Goal: Information Seeking & Learning: Find specific page/section

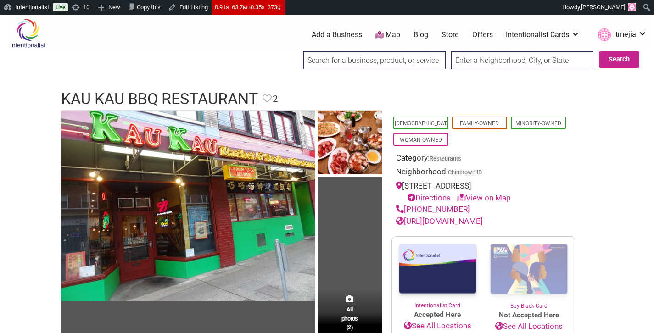
click at [335, 65] on input "search" at bounding box center [374, 60] width 142 height 18
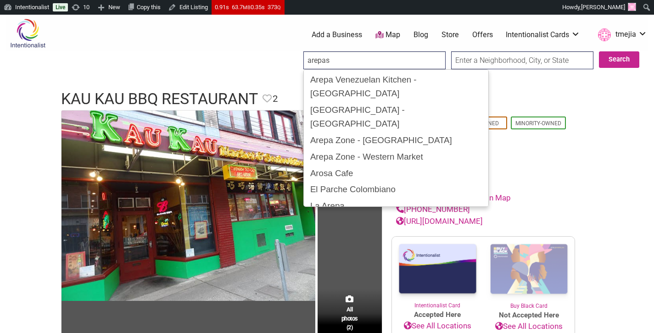
type input "Arepa Venezuelan Kitchen - Bellevue"
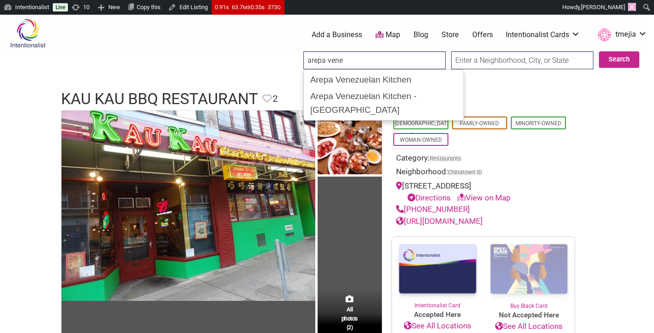
type input "Arepa Venezuelan Kitchen"
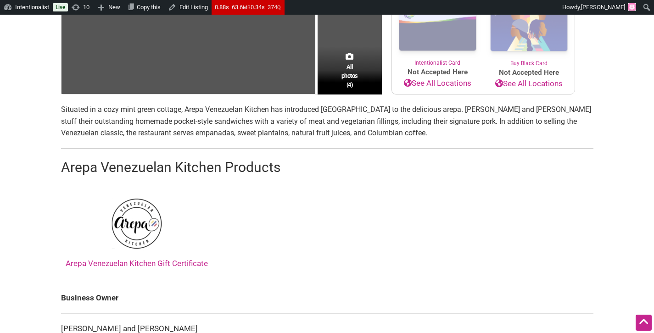
scroll to position [320, 0]
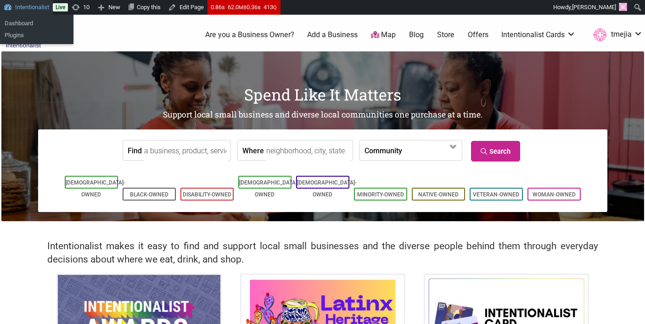
click at [43, 9] on link "Intentionalist" at bounding box center [26, 7] width 53 height 15
click at [30, 26] on link "Dashboard" at bounding box center [36, 23] width 73 height 12
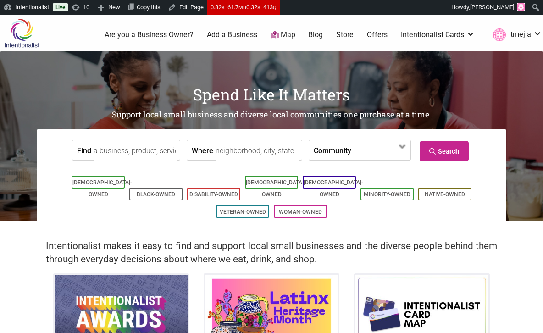
click at [147, 146] on input "Find" at bounding box center [136, 150] width 84 height 21
type input "Day Made Kaffe Bar"
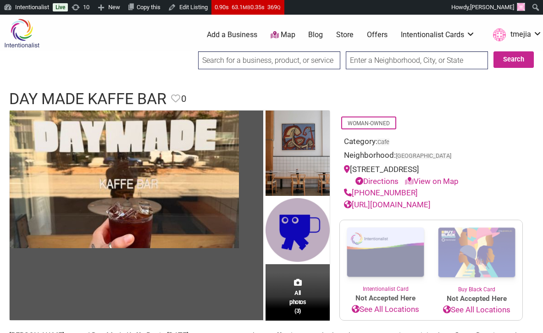
click at [280, 61] on input "search" at bounding box center [269, 60] width 142 height 18
type input "84 yesler"
click at [189, 51] on input "Search" at bounding box center [206, 60] width 35 height 19
click at [245, 55] on input "search" at bounding box center [269, 60] width 142 height 18
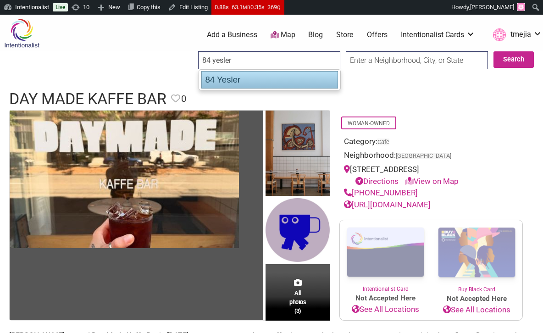
click at [235, 86] on div "84 Yesler" at bounding box center [270, 79] width 137 height 17
type input "84 Yesler"
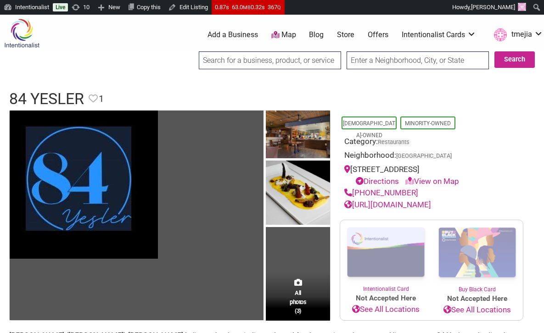
click at [313, 60] on input "search" at bounding box center [270, 60] width 142 height 18
click at [306, 63] on input "Adam Tailoring & Alterations - Columbia City" at bounding box center [270, 60] width 142 height 18
drag, startPoint x: 298, startPoint y: 62, endPoint x: 370, endPoint y: 60, distance: 71.2
click at [370, 60] on div "Adam Tailoring & Alterations - Columbia City Search Search" at bounding box center [367, 63] width 336 height 24
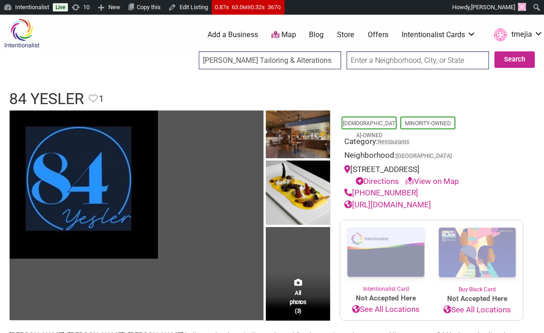
scroll to position [0, 0]
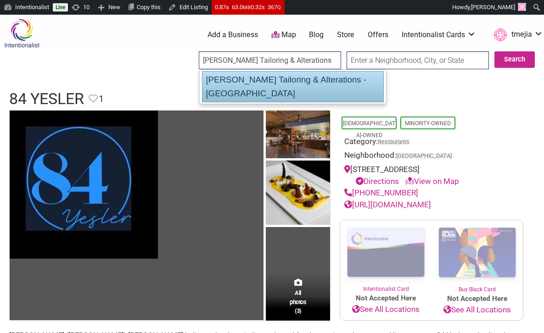
drag, startPoint x: 343, startPoint y: 78, endPoint x: 344, endPoint y: 84, distance: 5.5
click at [343, 78] on div "Adam Tailoring & Alterations - Columbia City" at bounding box center [293, 86] width 182 height 31
type input "Adam Tailoring & Alterations - Columbia City"
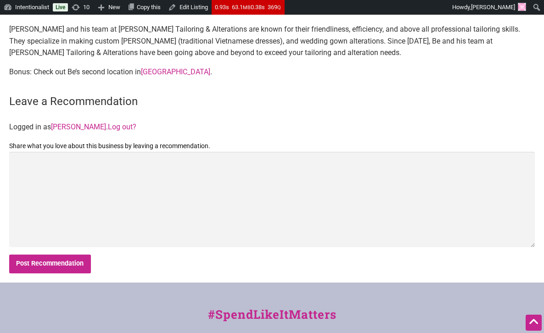
scroll to position [458, 0]
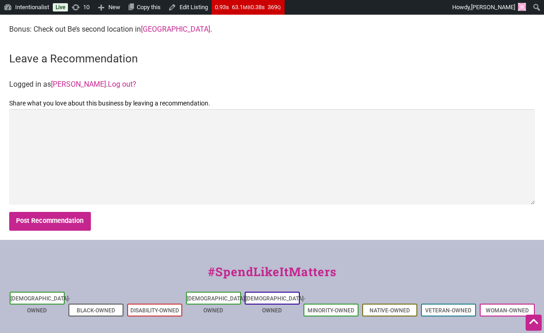
click at [166, 25] on link "[GEOGRAPHIC_DATA]" at bounding box center [175, 29] width 69 height 9
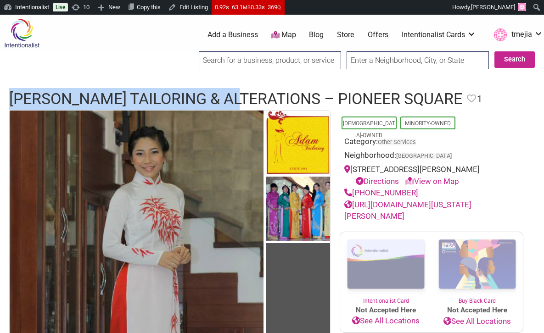
drag, startPoint x: 245, startPoint y: 101, endPoint x: 58, endPoint y: 81, distance: 188.4
copy div "Adam Tailoring & Alterations"
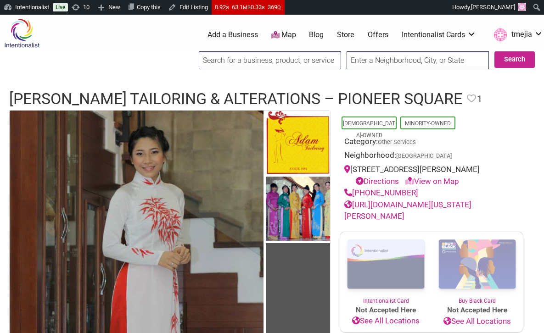
click at [241, 68] on input "search" at bounding box center [270, 60] width 142 height 18
type input "alstadt"
click at [241, 60] on input "alstadt" at bounding box center [270, 60] width 142 height 18
type input "ArtXchange"
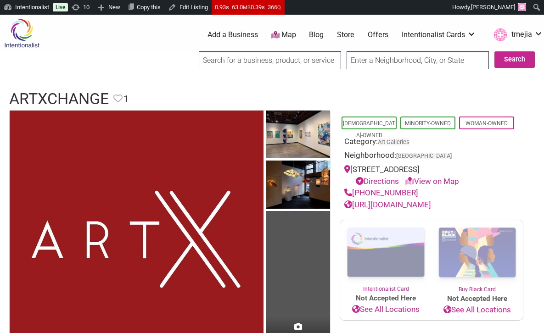
click at [297, 51] on input "search" at bounding box center [270, 60] width 142 height 18
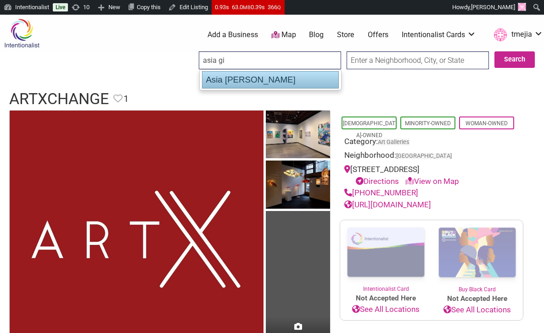
click at [297, 83] on div "Asia [PERSON_NAME]" at bounding box center [270, 79] width 137 height 17
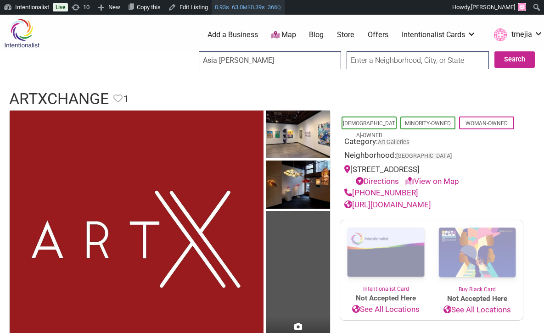
type input "Asia [PERSON_NAME]"
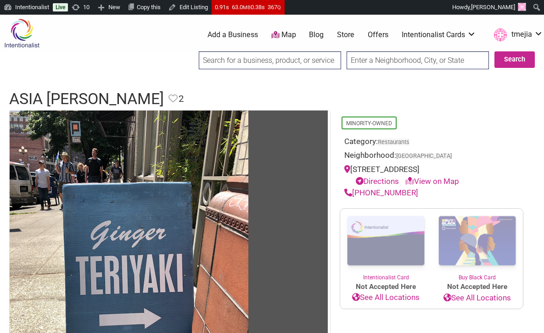
click at [256, 56] on input "search" at bounding box center [270, 60] width 142 height 18
type input "bike alley"
type input "back alley bike repair"
type input "bike repair"
type input "biscuit bitch"
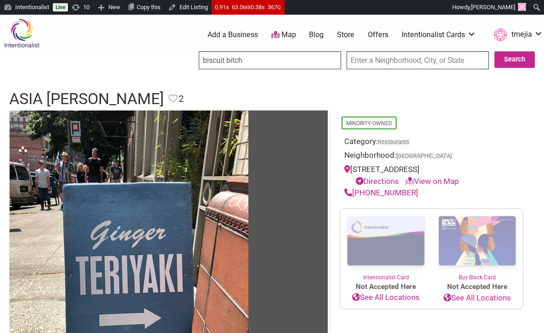
click at [190, 51] on input "Search" at bounding box center [207, 60] width 35 height 19
click at [250, 55] on input "search" at bounding box center [270, 60] width 142 height 18
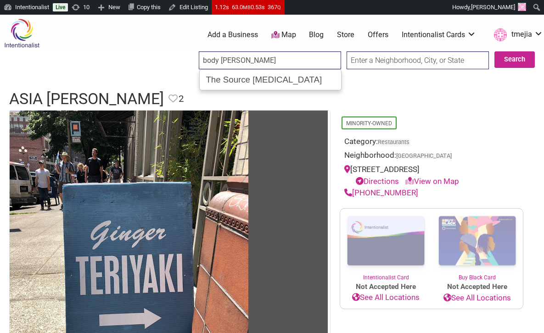
type input "body tonic"
type input "Bodytonic Pilates"
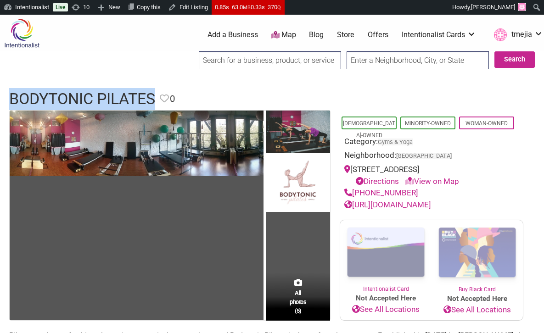
drag, startPoint x: 157, startPoint y: 96, endPoint x: 9, endPoint y: 95, distance: 147.8
click at [9, 95] on h1 "Bodytonic Pilates" at bounding box center [82, 99] width 146 height 22
copy h1 "Bodytonic Pilates"
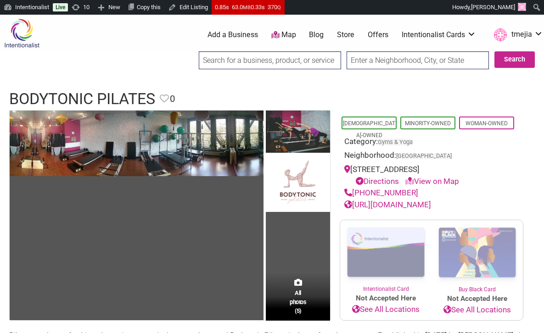
click at [241, 61] on input "search" at bounding box center [270, 60] width 142 height 18
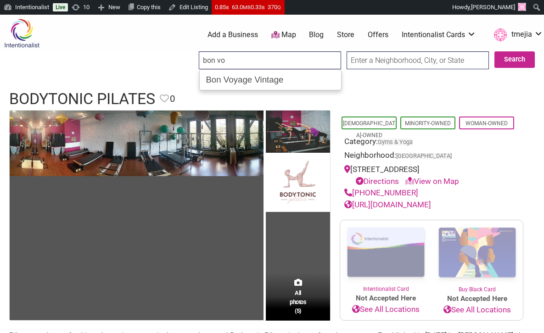
type input "Bon Voyage Vintage"
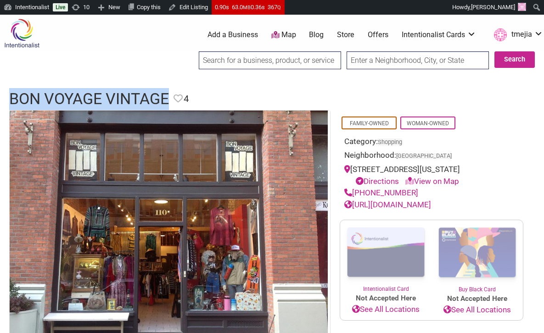
drag, startPoint x: 165, startPoint y: 98, endPoint x: 8, endPoint y: 95, distance: 157.0
click at [6, 96] on div "Bon Voyage Vintage Favorite Favorite 4 Feature Listing" at bounding box center [272, 99] width 544 height 22
copy h1 "Bon Voyage Vintage"
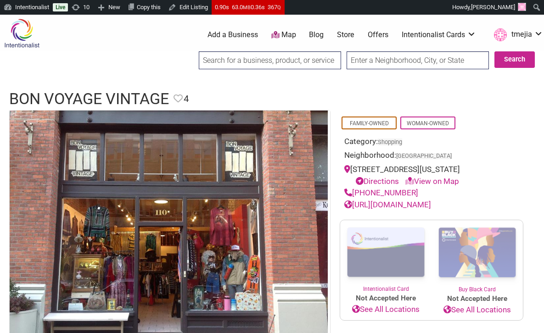
drag, startPoint x: 242, startPoint y: 50, endPoint x: 241, endPoint y: 56, distance: 5.8
click at [241, 56] on input "search" at bounding box center [270, 60] width 142 height 18
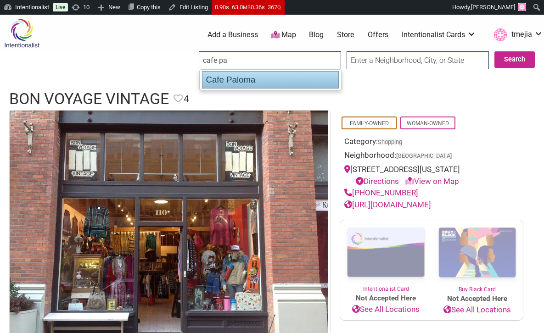
click at [279, 78] on div "Cafe Paloma" at bounding box center [270, 79] width 137 height 17
type input "Cafe Paloma"
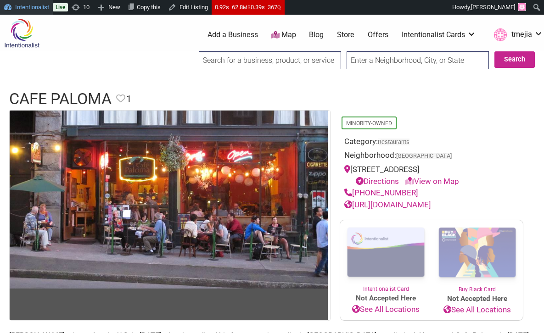
click at [33, 10] on link "Intentionalist" at bounding box center [26, 7] width 53 height 15
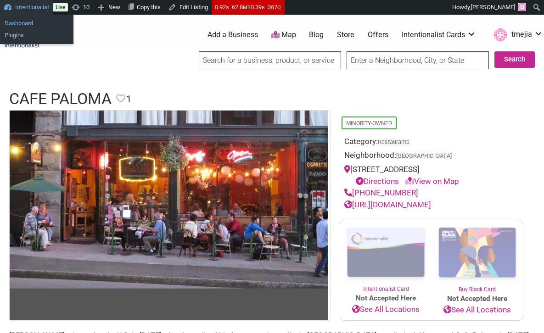
click at [44, 23] on link "Dashboard" at bounding box center [36, 23] width 73 height 12
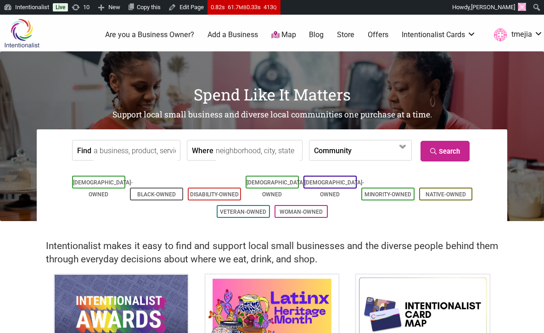
click at [151, 153] on input "Find" at bounding box center [136, 150] width 84 height 21
type input "natural investments,"
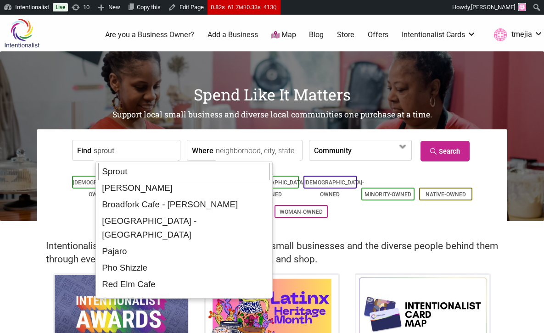
click at [165, 173] on div "Sprout" at bounding box center [184, 171] width 172 height 17
type input "Sprout"
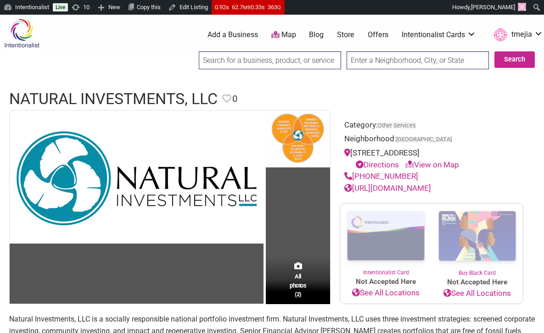
click at [391, 186] on link "http://www.naturalinvestments.com" at bounding box center [387, 188] width 87 height 9
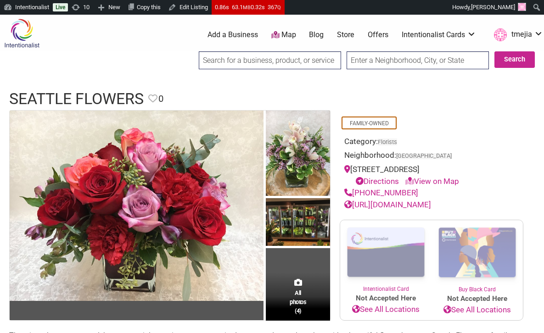
click at [404, 204] on link "https://www.seattleflowers.com" at bounding box center [387, 204] width 87 height 9
drag, startPoint x: 444, startPoint y: 168, endPoint x: 353, endPoint y: 169, distance: 90.9
click at [353, 169] on div "600 2nd Ave, Seattle, WA Directions View on Map" at bounding box center [431, 175] width 174 height 23
copy div "600 2nd Ave, Seattle, WA"
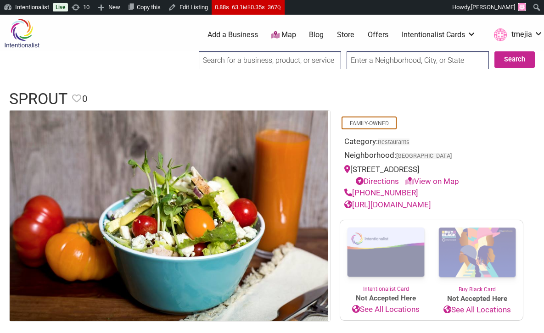
click at [302, 62] on input "search" at bounding box center [270, 60] width 142 height 18
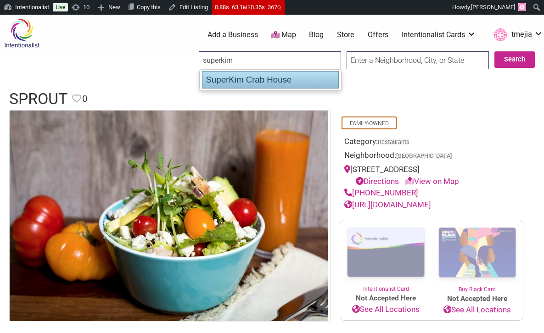
click at [274, 80] on div "SuperKim Crab House" at bounding box center [270, 79] width 137 height 17
type input "SuperKim Crab House"
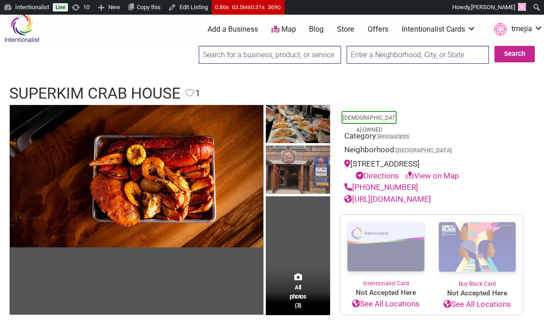
scroll to position [13, 0]
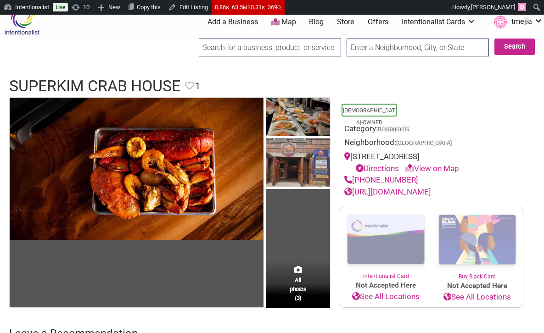
click at [278, 47] on input "search" at bounding box center [270, 48] width 142 height 18
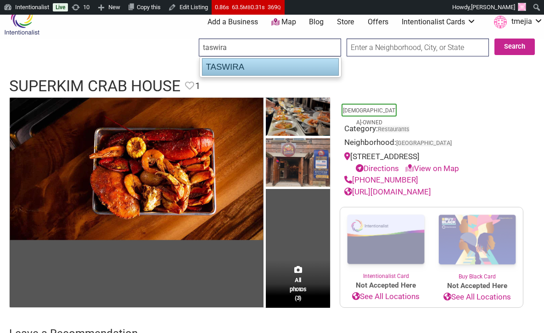
click at [290, 67] on div "TASWIRA" at bounding box center [270, 66] width 137 height 17
type input "TASWIRA"
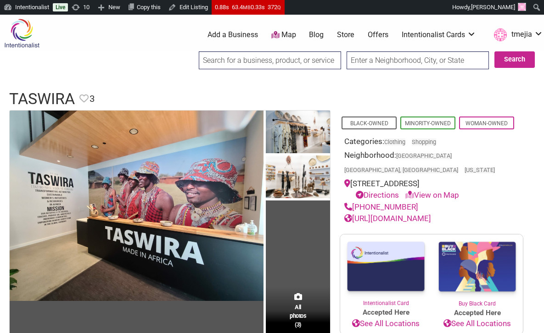
click at [238, 63] on input "search" at bounding box center [270, 60] width 142 height 18
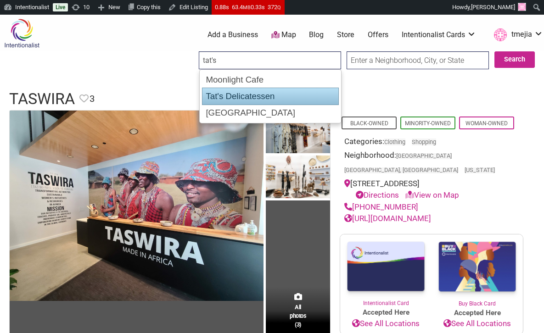
type input "tat's"
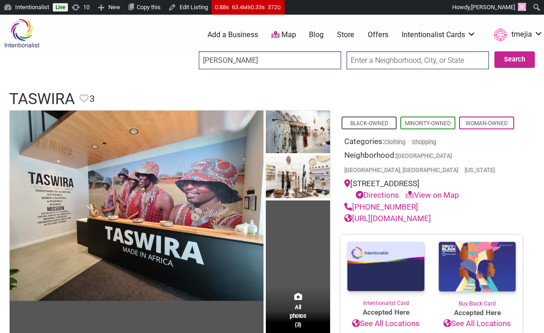
drag, startPoint x: 239, startPoint y: 58, endPoint x: 183, endPoint y: 56, distance: 56.0
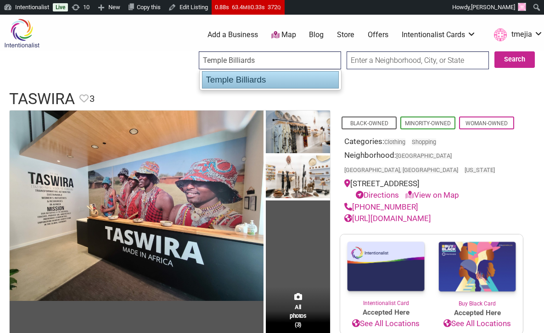
type input "Temple Billiards"
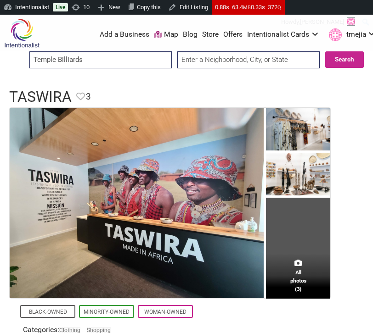
click at [125, 59] on input "Temple Billiards" at bounding box center [100, 59] width 142 height 17
type input "a"
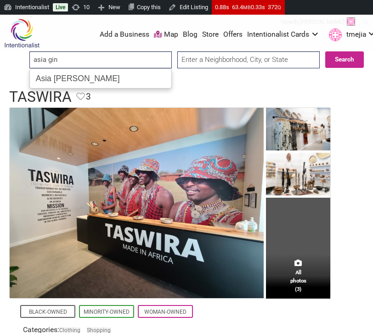
type input "asia ging"
type input "bodyton"
type input "bon voyage"
type input "b"
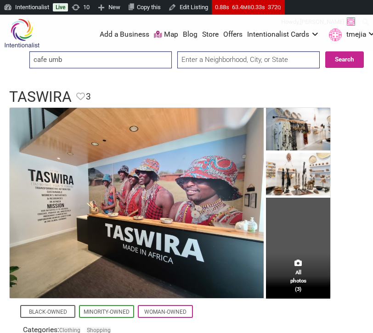
click at [130, 61] on input "cafe umb" at bounding box center [100, 59] width 142 height 17
type input "central sal"
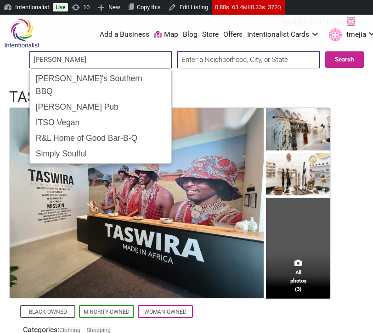
type input "collins"
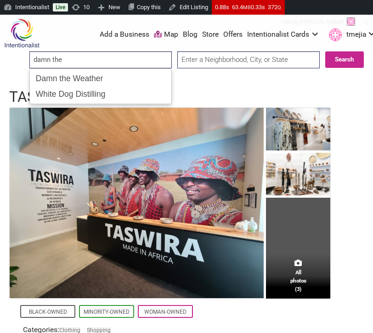
type input "damn the"
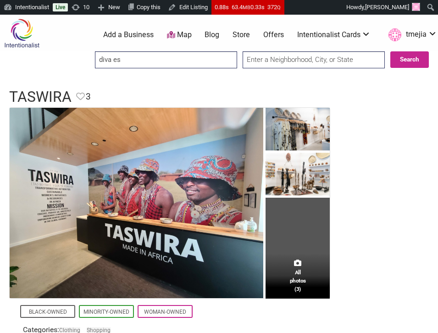
click at [150, 56] on input "diva es" at bounding box center [166, 59] width 142 height 17
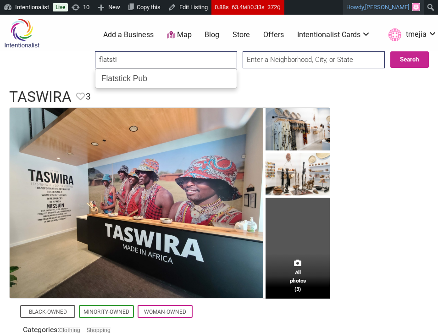
type input "flatsti"
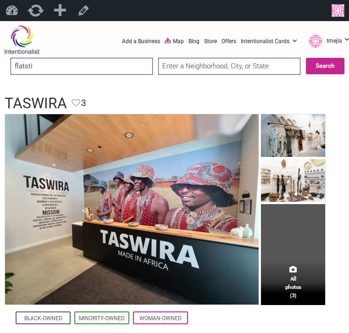
click at [81, 70] on input "flatsti" at bounding box center [82, 66] width 142 height 17
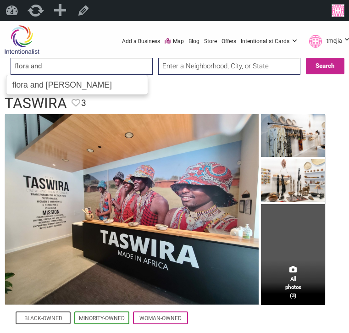
type input "flora and"
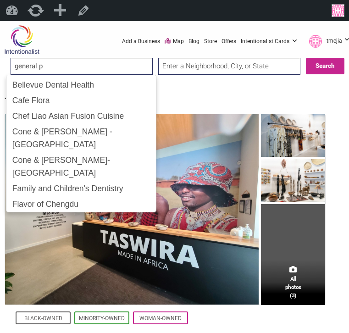
type input "general po"
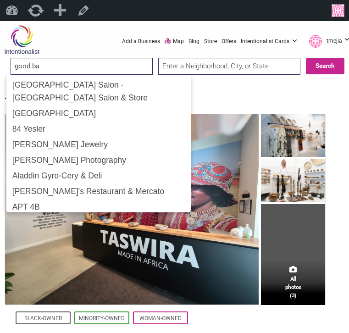
type input "good bar"
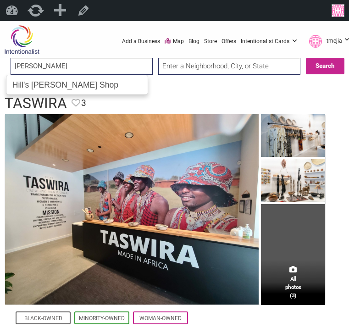
type input "hill's bar"
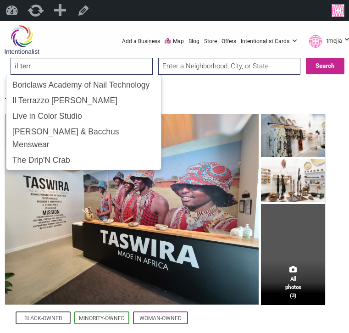
type input "il terra"
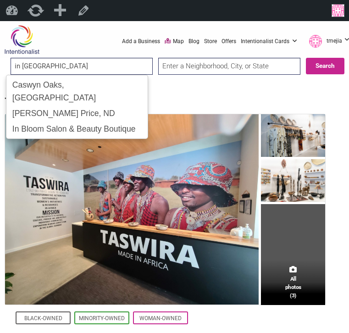
type input "in bloom"
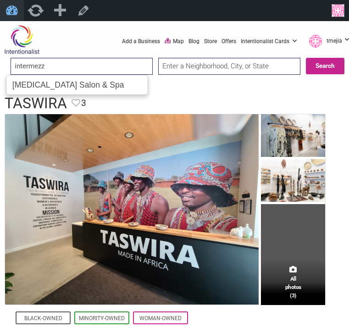
type input "intermezz"
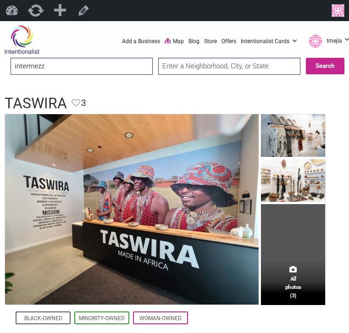
click at [113, 70] on input "intermezz" at bounding box center [82, 66] width 142 height 17
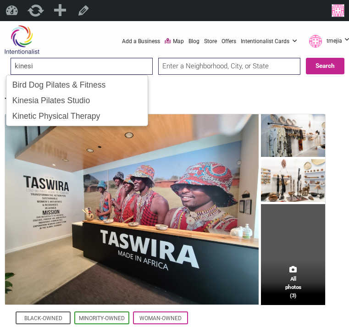
type input "kinesia"
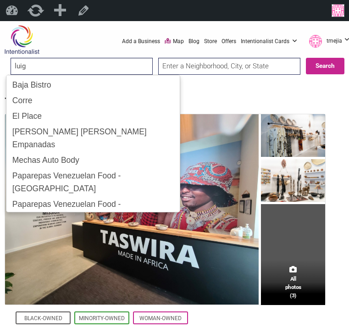
type input "luigi"
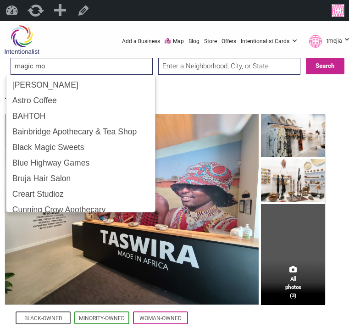
type input "magic mou"
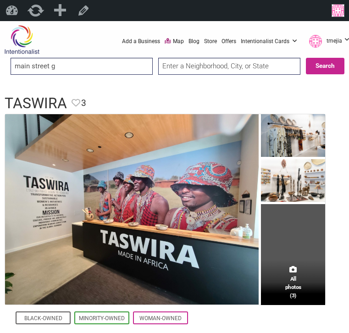
type input "main street gy"
click at [129, 64] on input "search" at bounding box center [82, 66] width 142 height 17
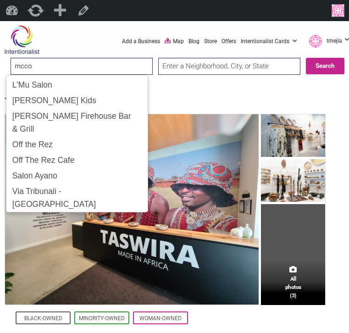
type input "mccoy"
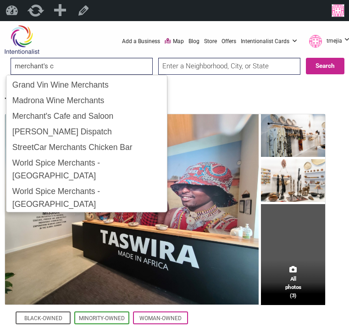
type input "merchant's ca"
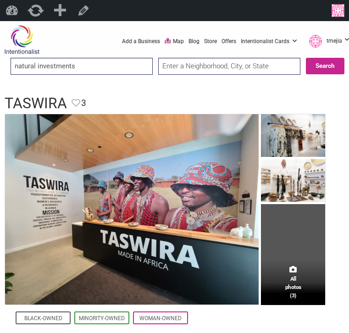
click at [109, 60] on input "natural investments" at bounding box center [82, 66] width 142 height 17
click at [108, 62] on input "natural investments" at bounding box center [82, 66] width 142 height 17
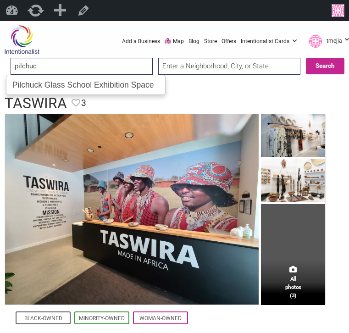
type input "pilchuck"
type input "rocke la"
type input "sake nomi"
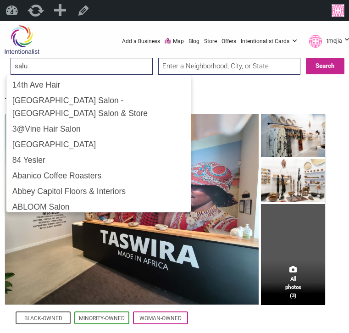
type input "salum"
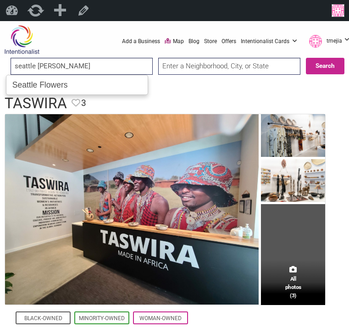
type input "seattle flower"
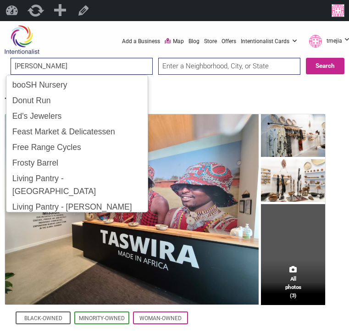
type input "shawn o"
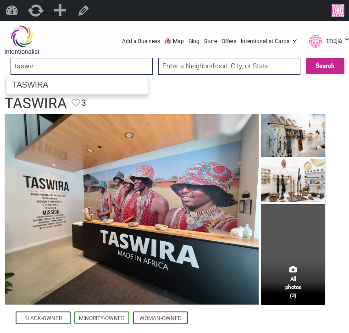
type input "taswira"
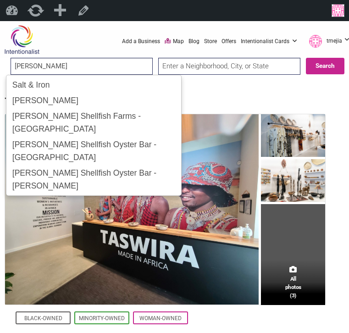
type input "taylor shell"
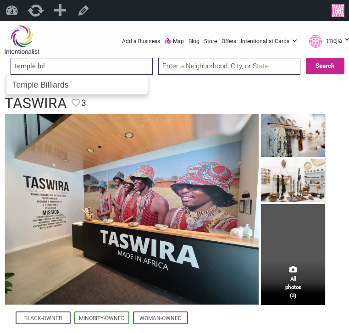
type input "temple bill"
type input "wai-ching"
type input "yellow butter"
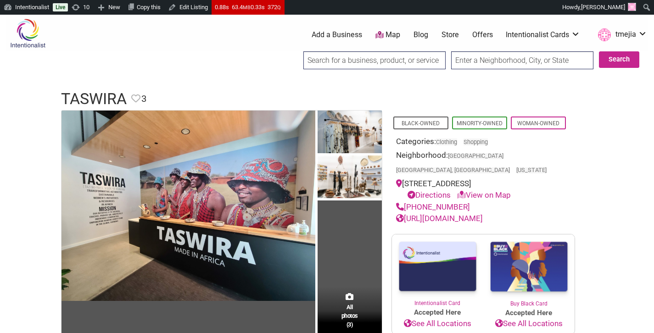
click at [329, 61] on input "search" at bounding box center [374, 60] width 142 height 18
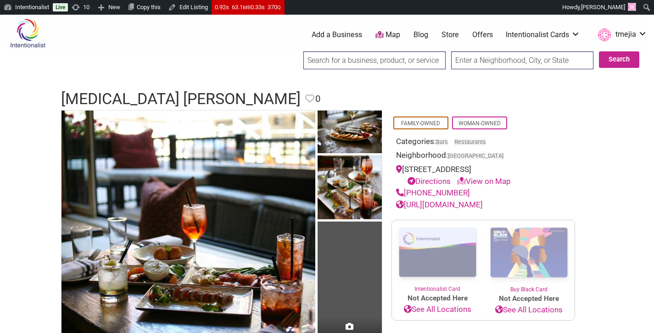
click at [451, 203] on link "[URL][DOMAIN_NAME]" at bounding box center [439, 204] width 87 height 9
